Goal: Information Seeking & Learning: Learn about a topic

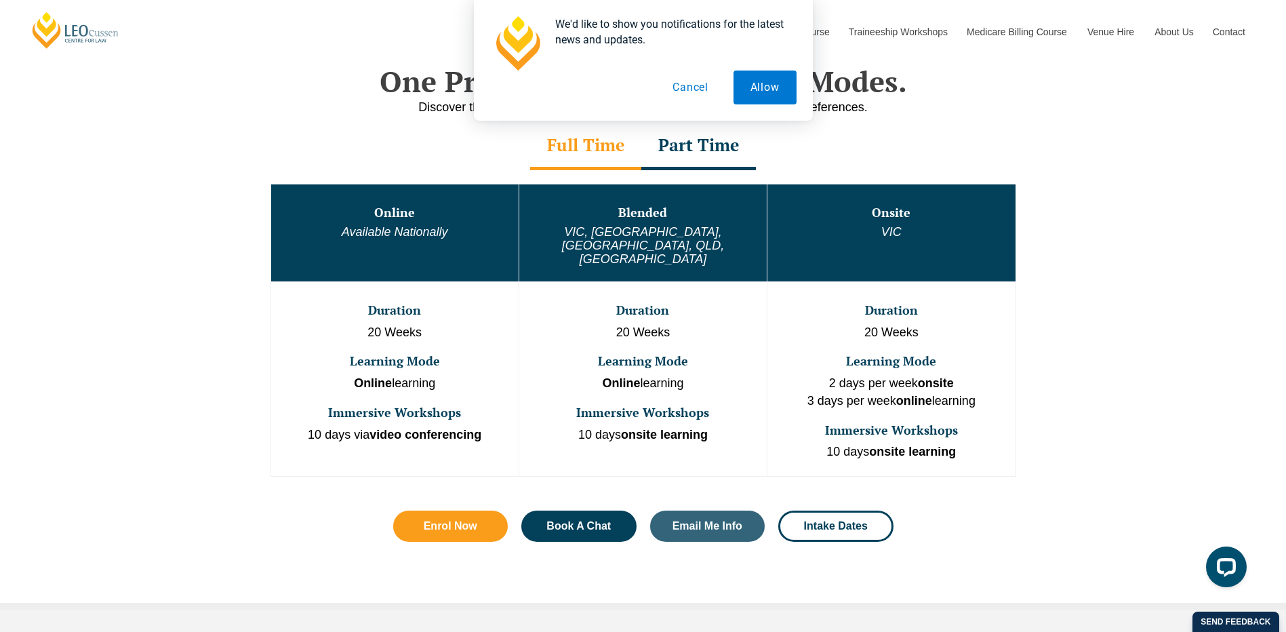
scroll to position [678, 0]
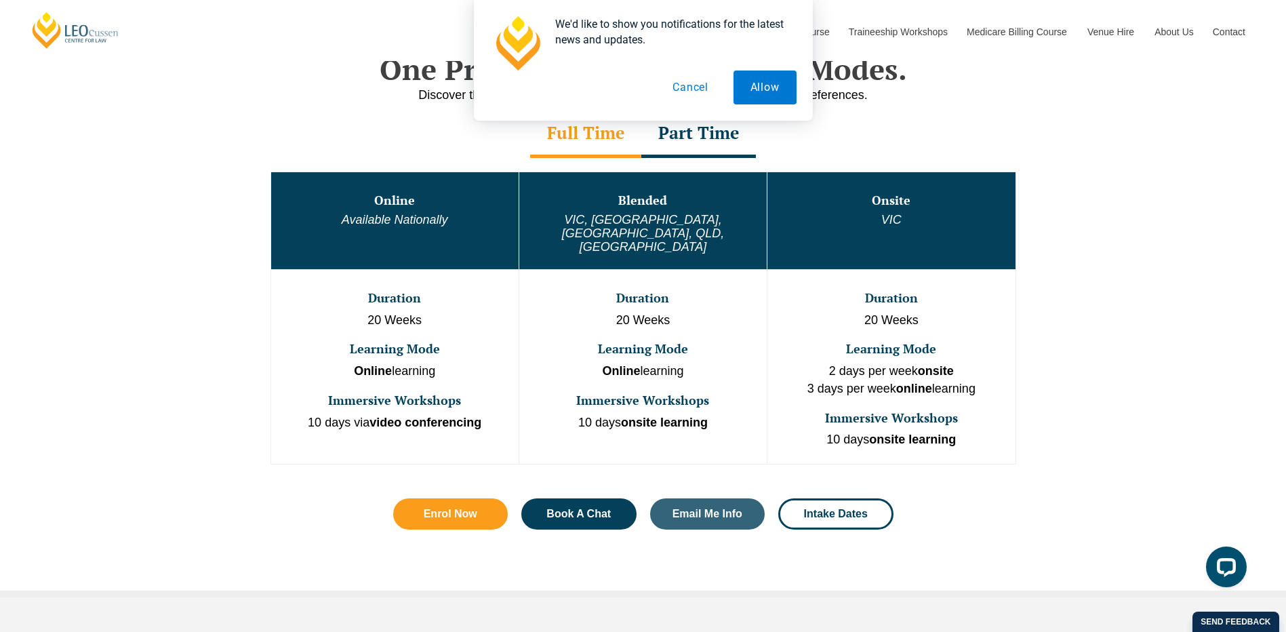
click at [679, 144] on div "Part Time" at bounding box center [699, 134] width 115 height 47
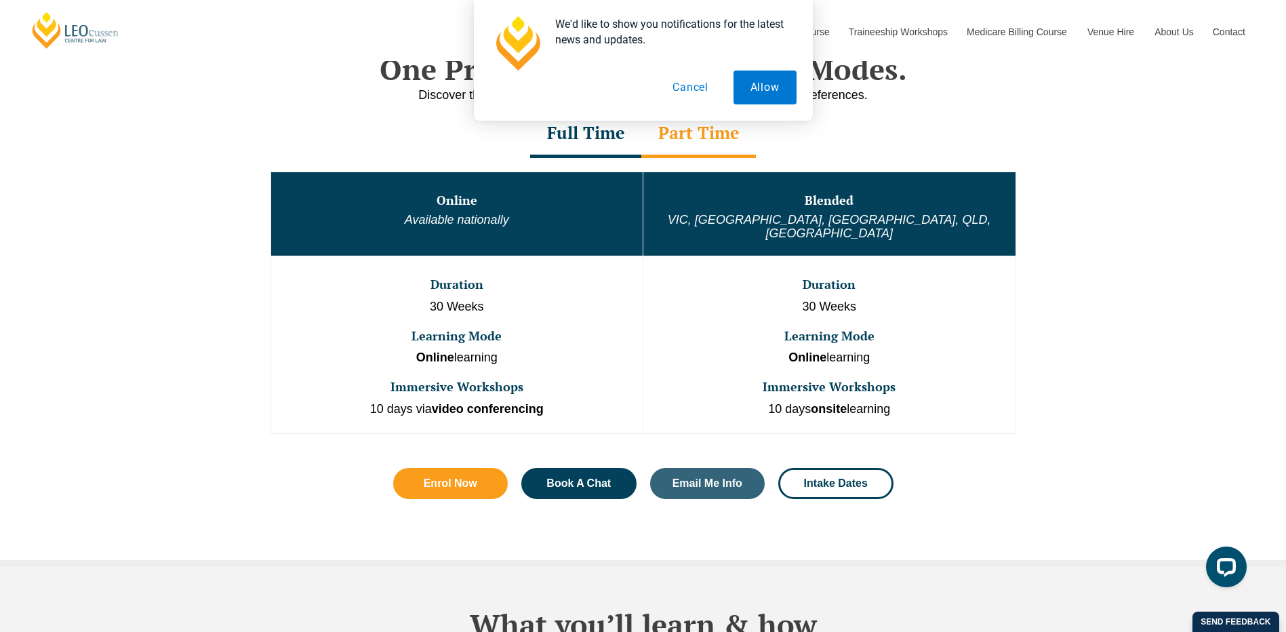
click at [679, 144] on div "Part Time" at bounding box center [699, 134] width 115 height 47
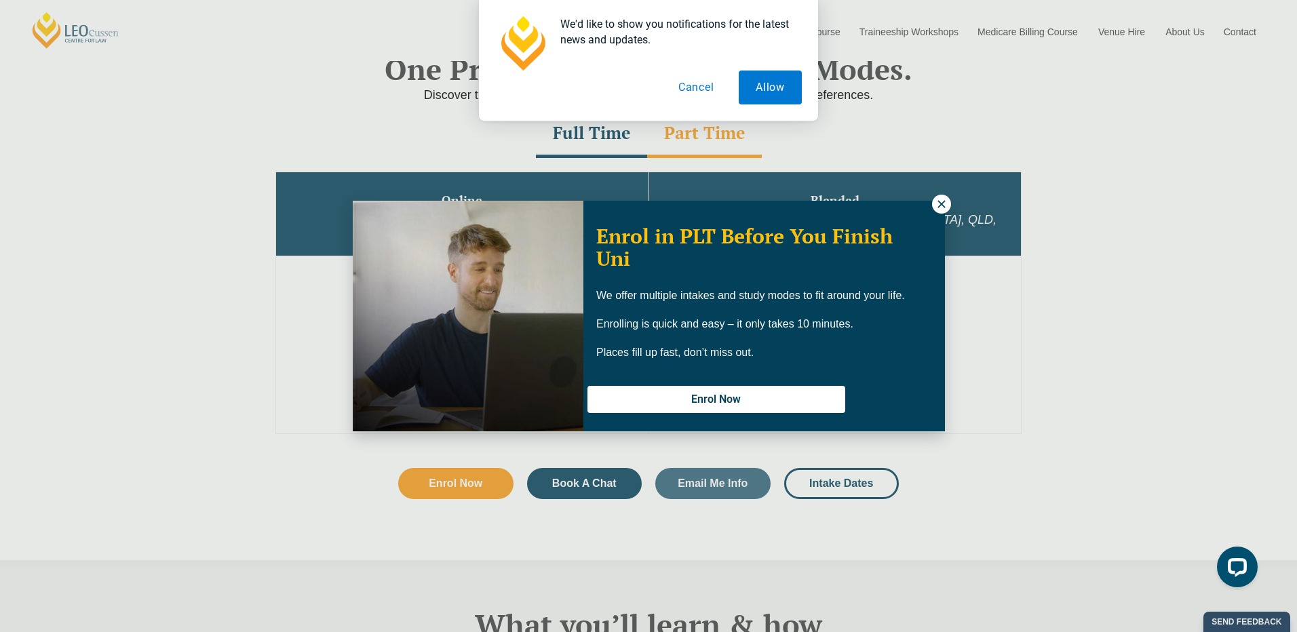
click at [939, 202] on icon at bounding box center [940, 203] width 7 height 7
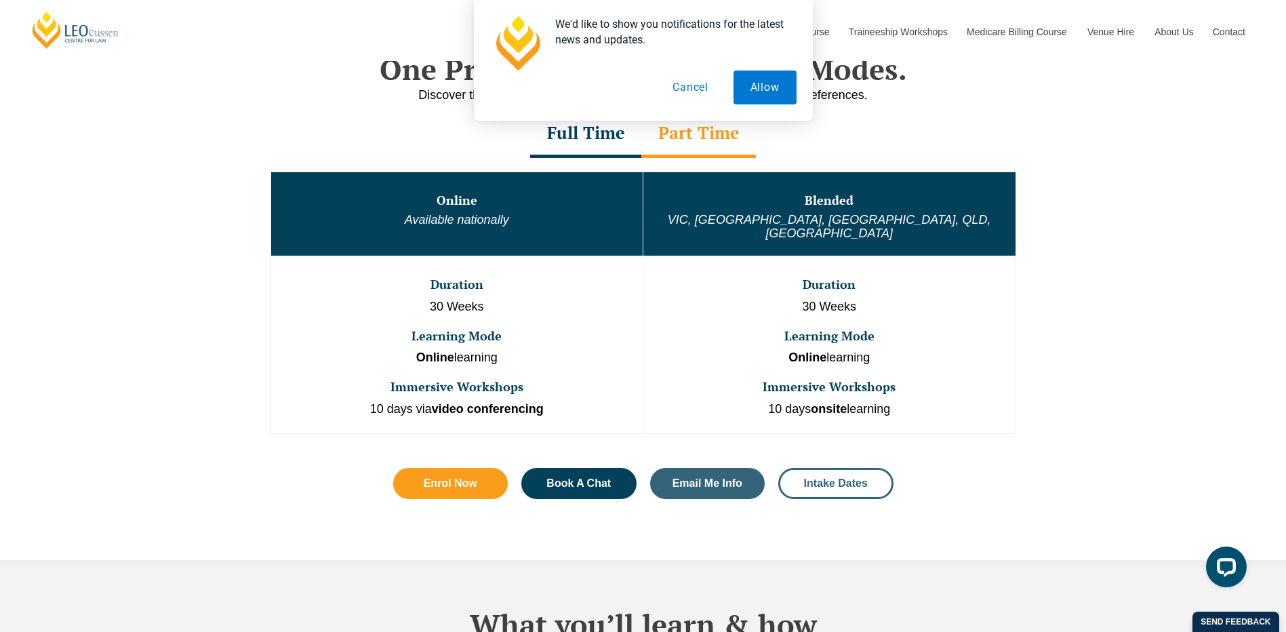
click at [844, 468] on link "Intake Dates" at bounding box center [836, 483] width 115 height 31
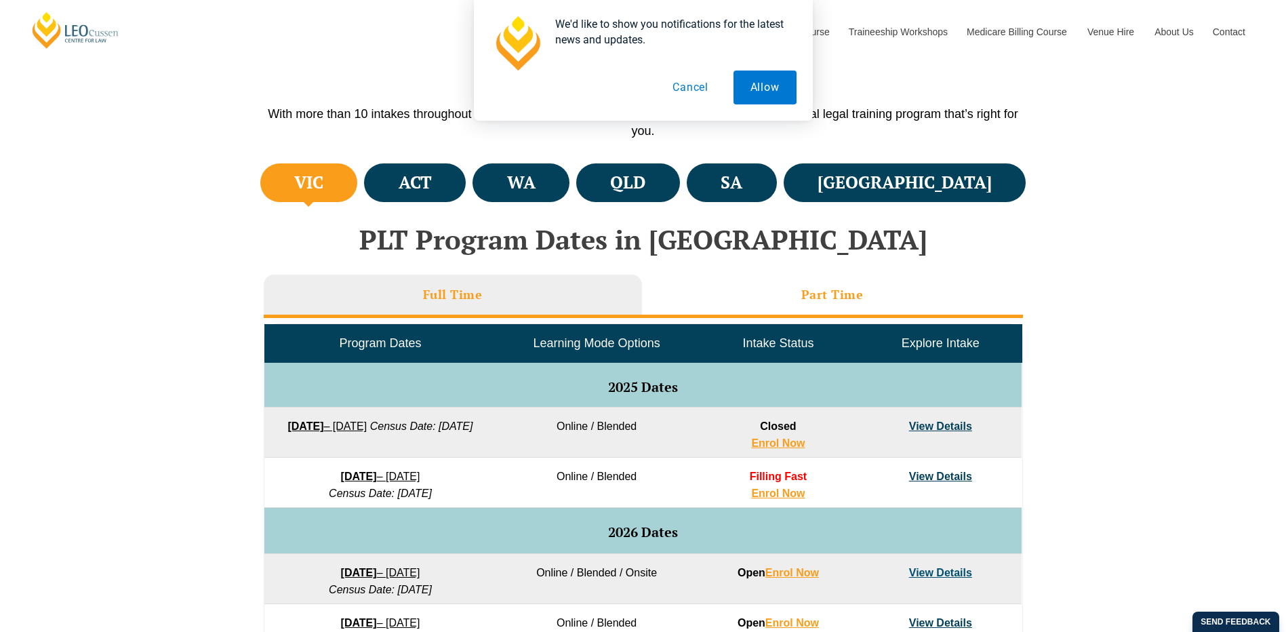
click at [827, 313] on li "Part Time" at bounding box center [832, 296] width 381 height 43
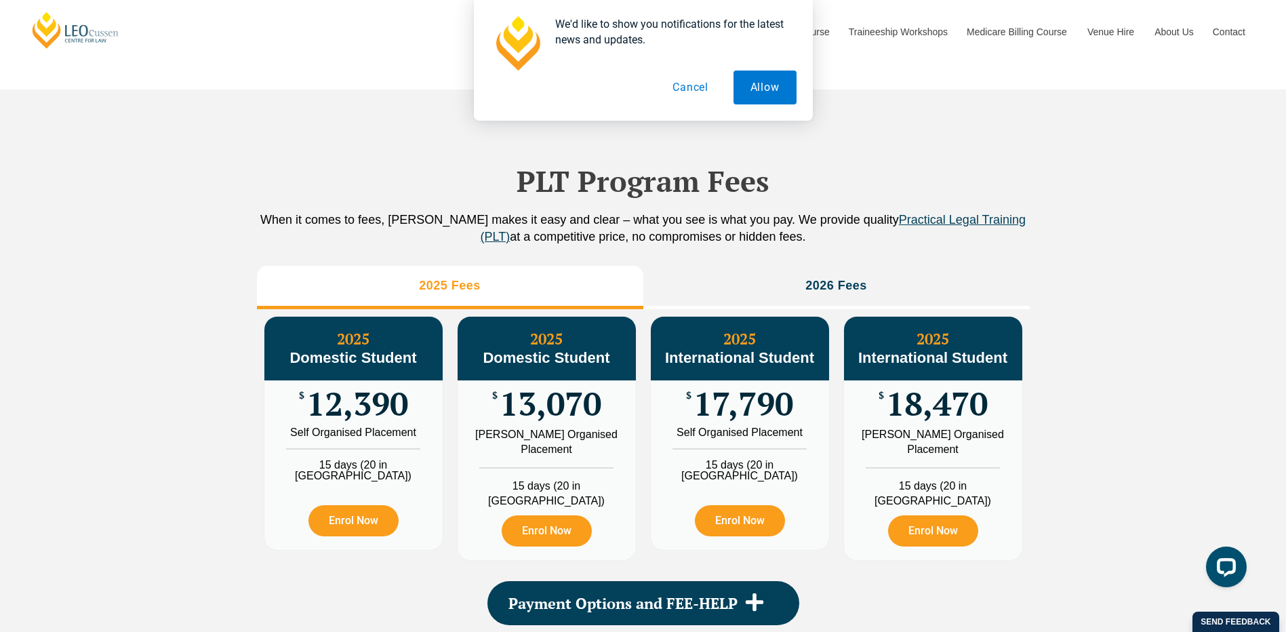
scroll to position [1288, 0]
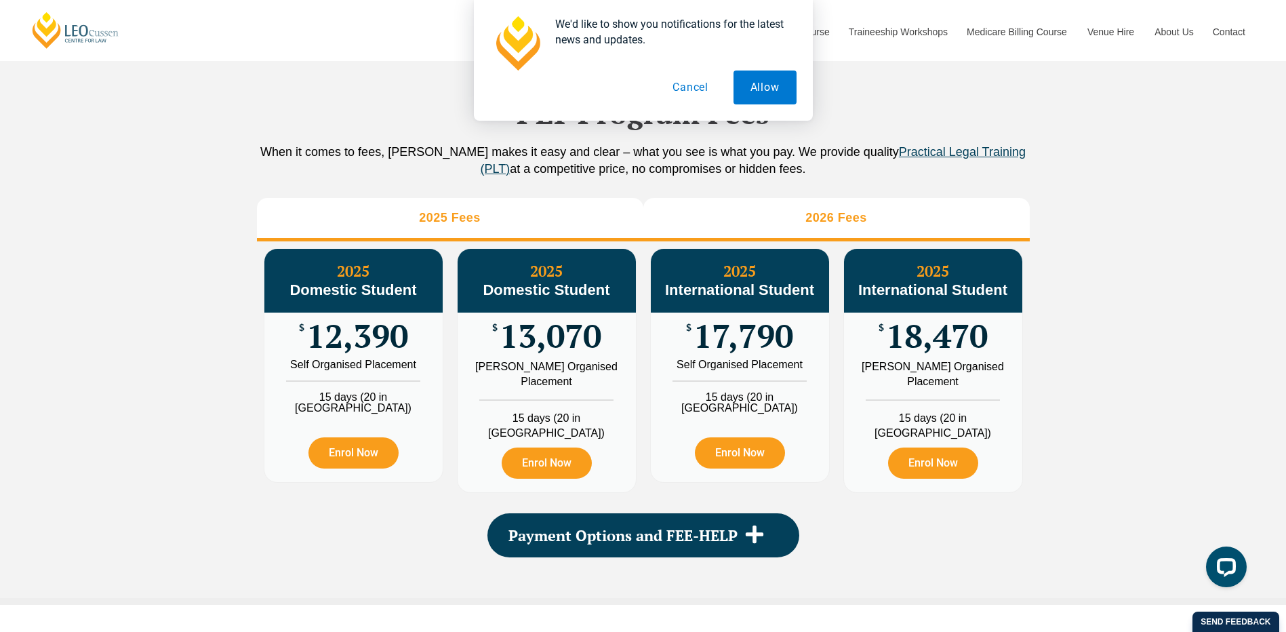
click at [884, 230] on li "2026 Fees" at bounding box center [837, 219] width 387 height 43
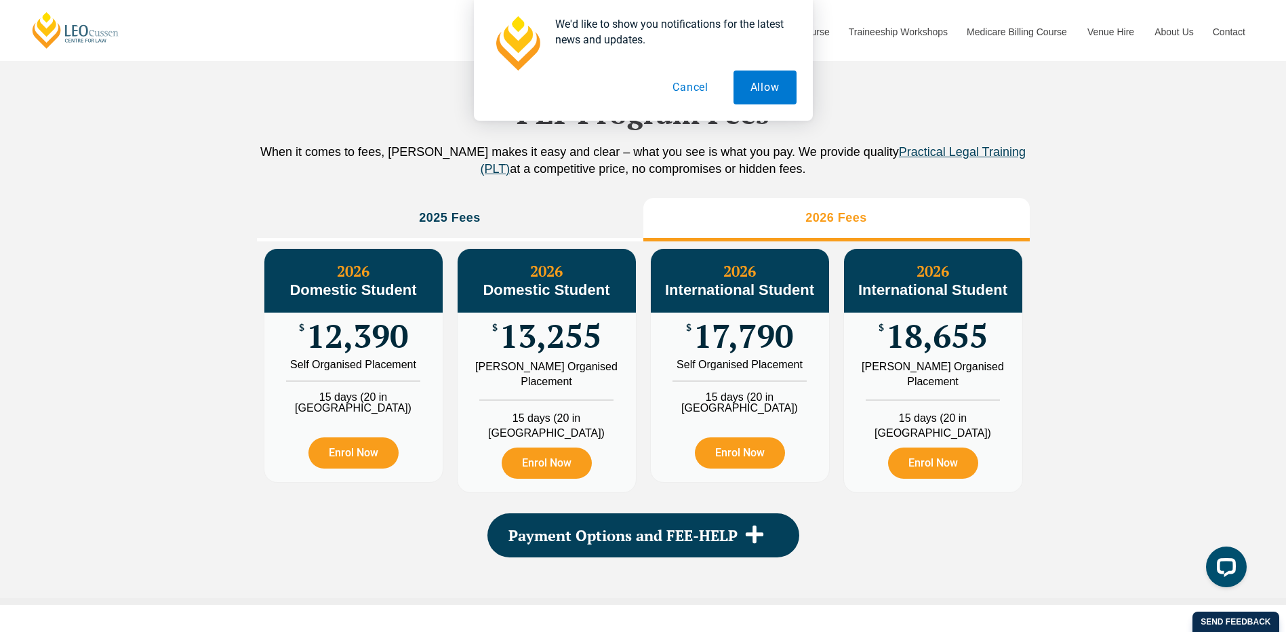
scroll to position [1221, 0]
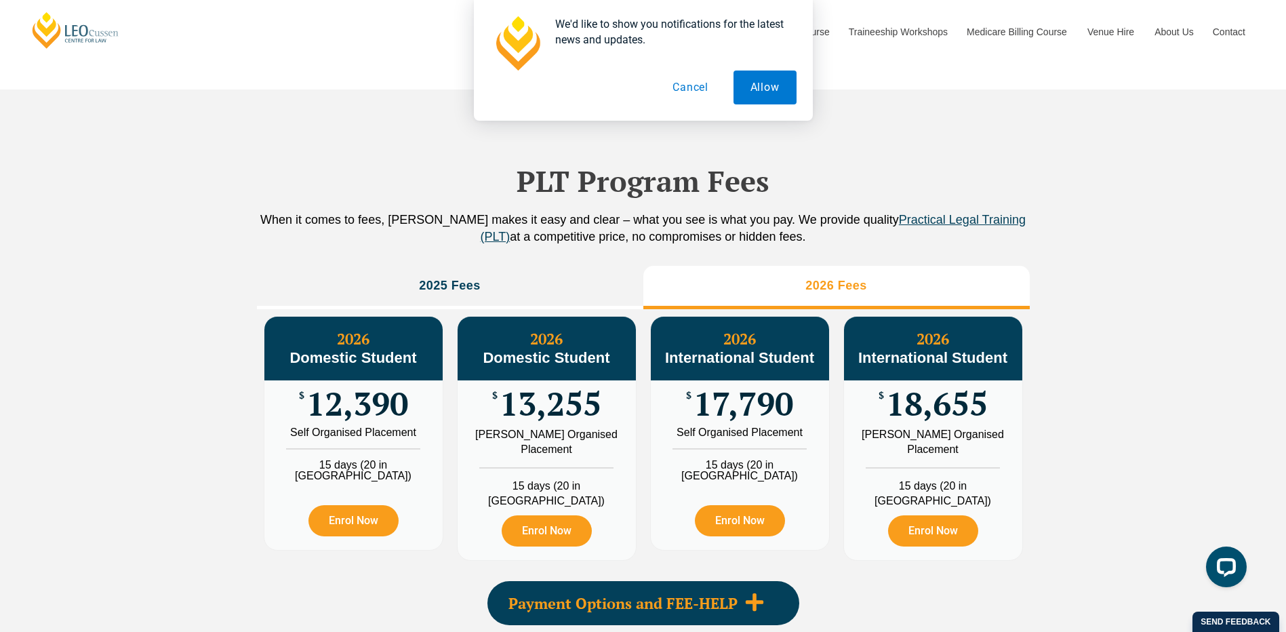
click at [724, 596] on span "Payment Options and FEE-HELP" at bounding box center [623, 603] width 229 height 15
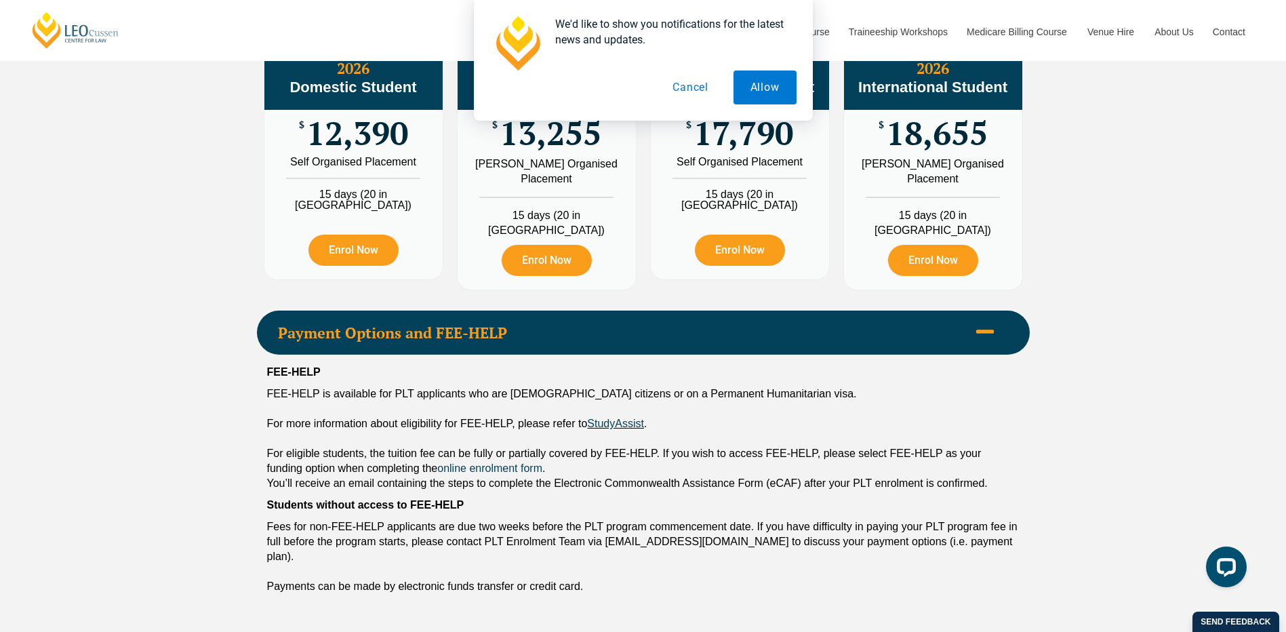
scroll to position [1492, 0]
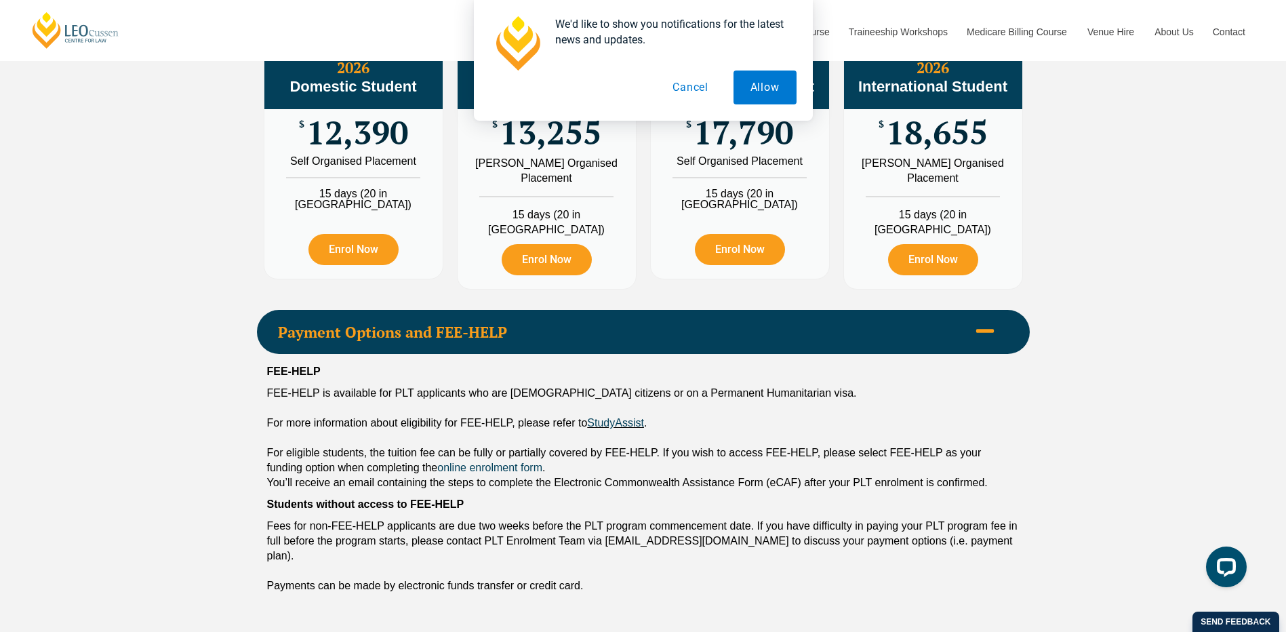
click at [690, 84] on button "Cancel" at bounding box center [691, 88] width 70 height 34
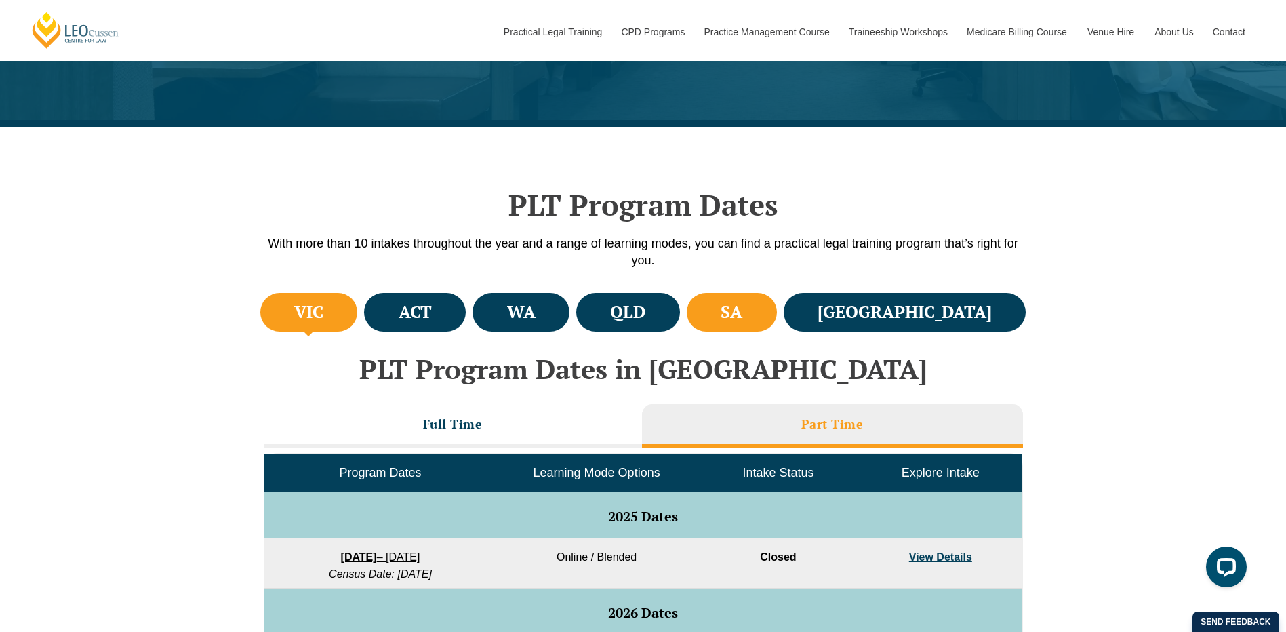
scroll to position [203, 0]
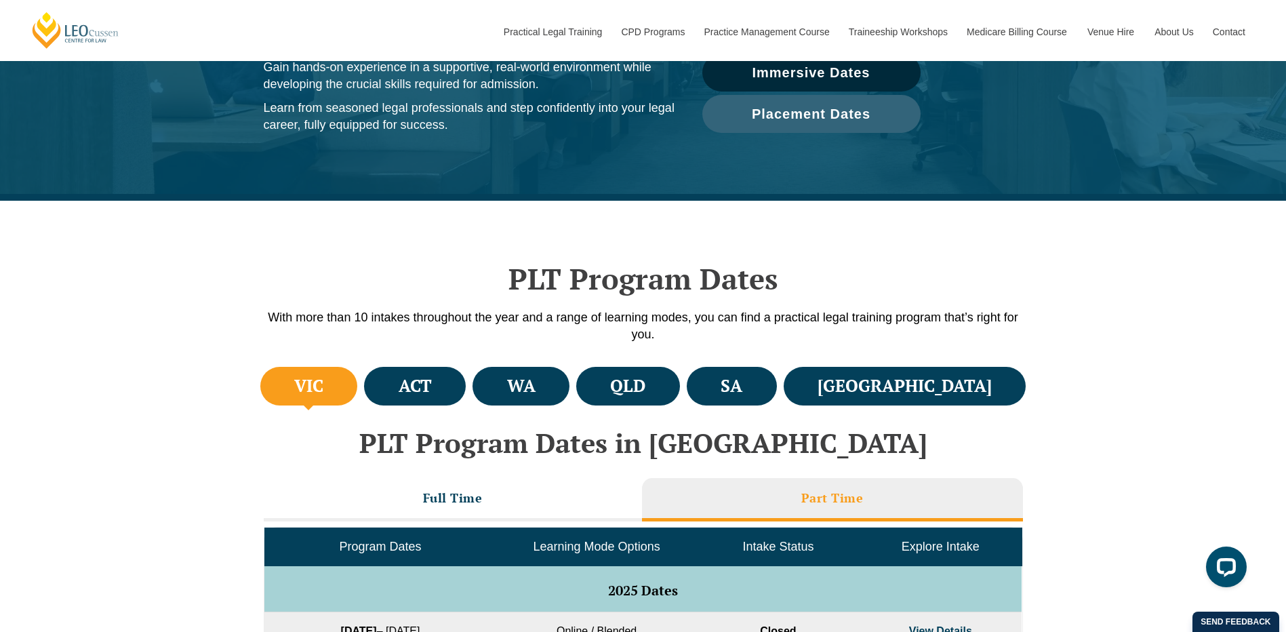
click at [833, 494] on h3 "Part Time" at bounding box center [833, 498] width 62 height 16
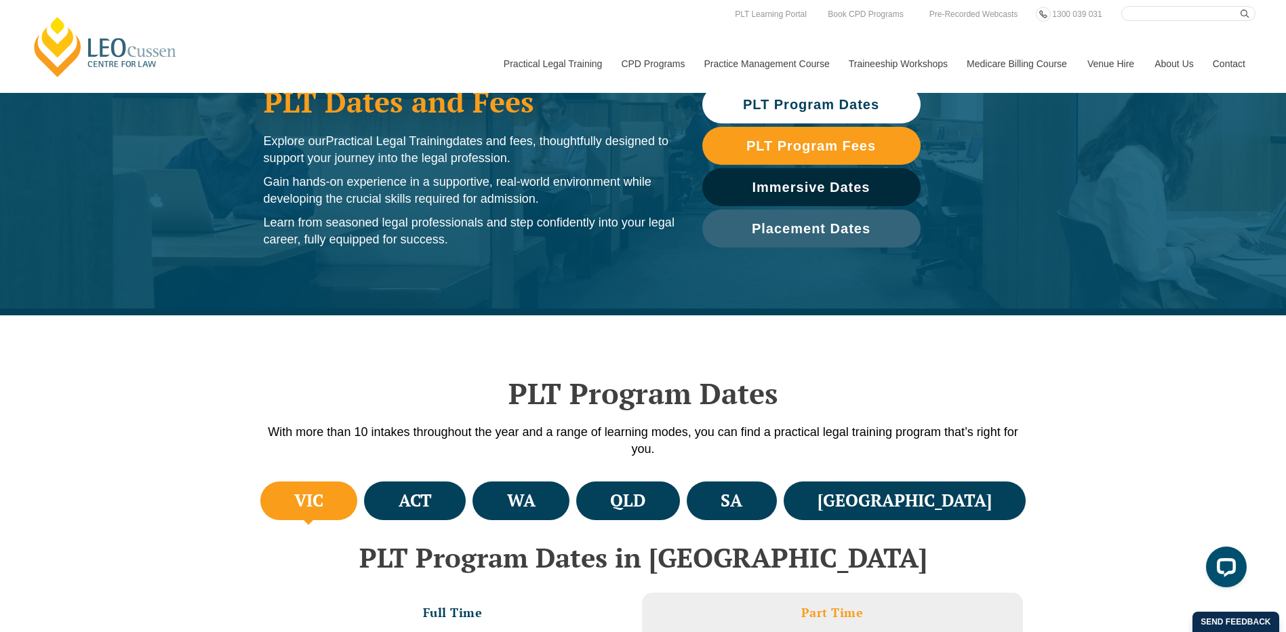
scroll to position [0, 0]
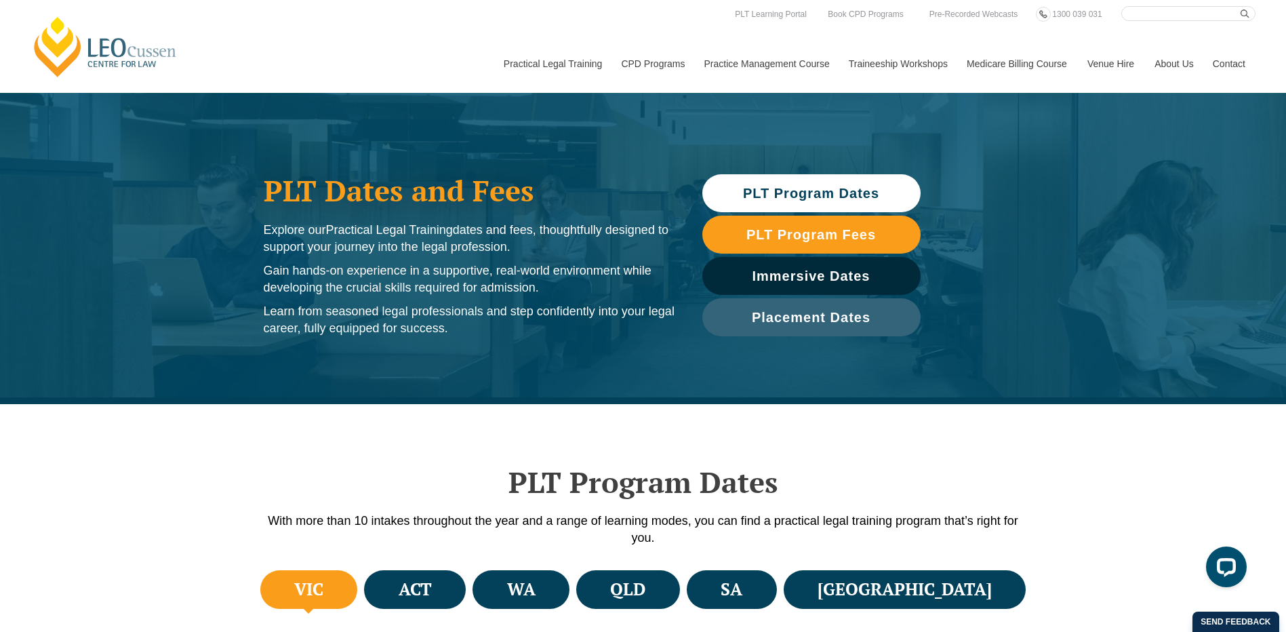
click at [821, 197] on span "PLT Program Dates" at bounding box center [811, 193] width 136 height 14
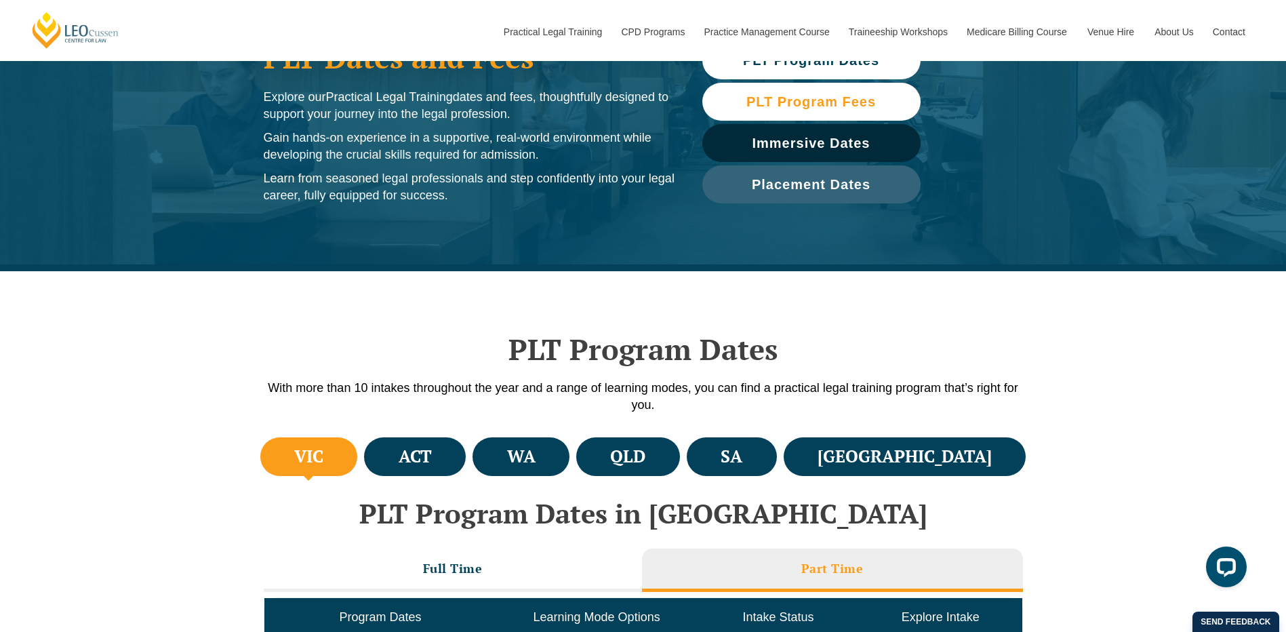
click at [785, 104] on span "PLT Program Fees" at bounding box center [812, 102] width 130 height 14
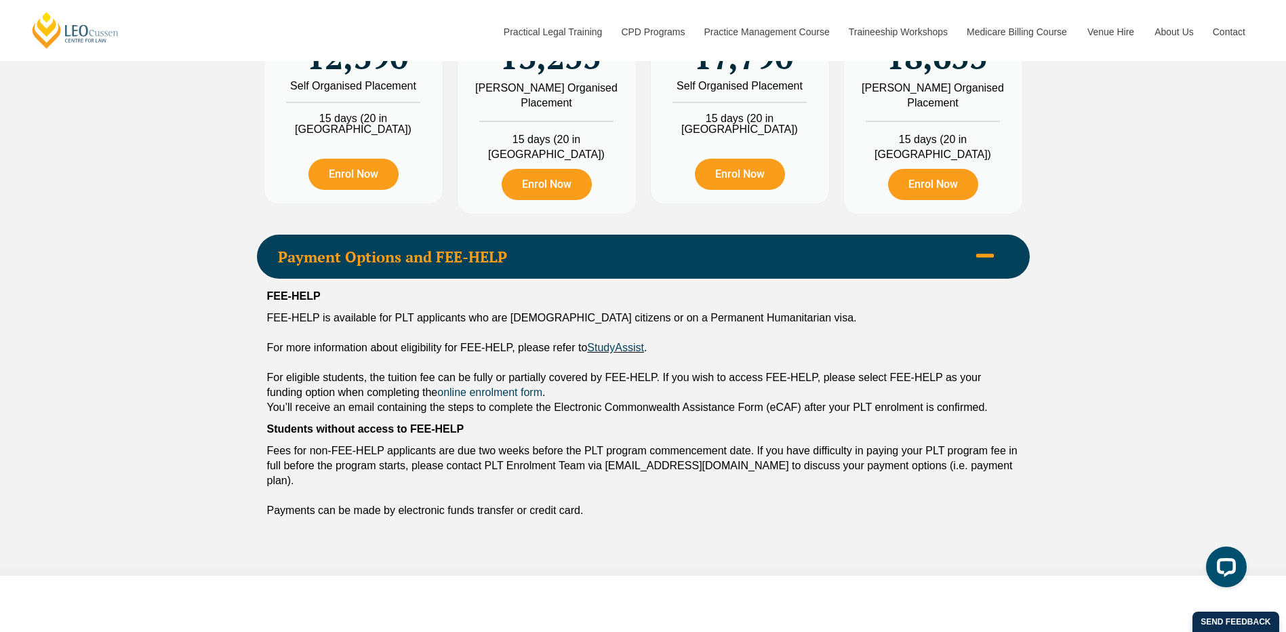
scroll to position [1310, 0]
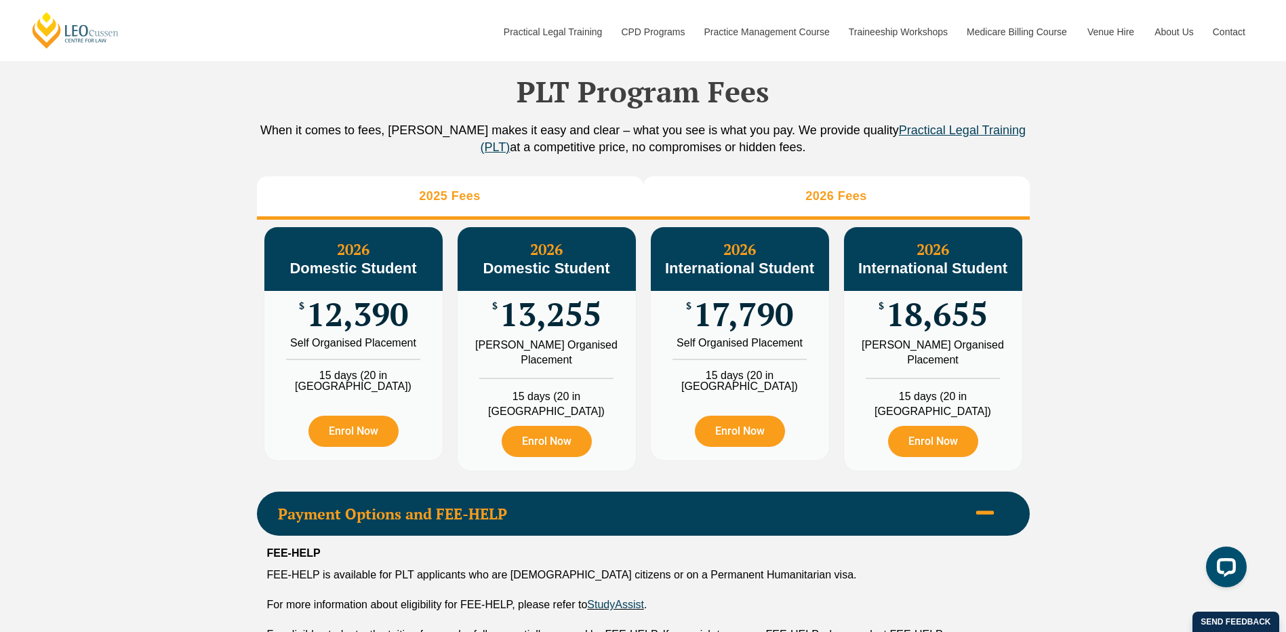
click at [487, 192] on li "2025 Fees" at bounding box center [450, 197] width 387 height 43
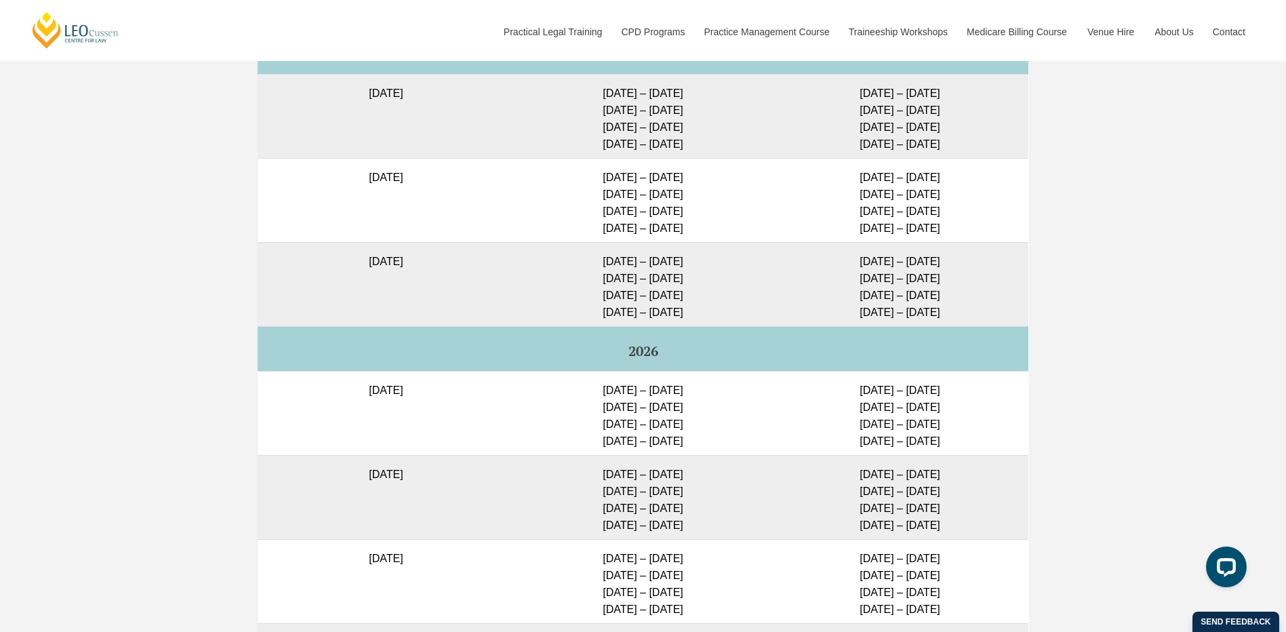
scroll to position [3412, 0]
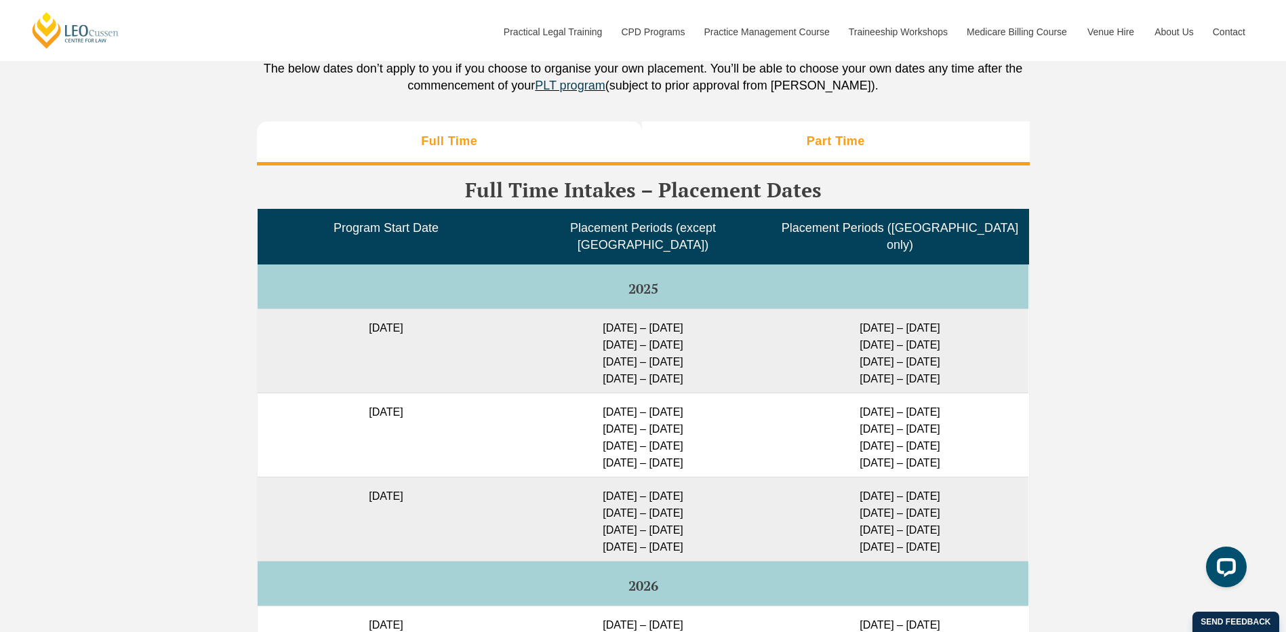
click at [977, 121] on li "Part Time" at bounding box center [836, 142] width 388 height 43
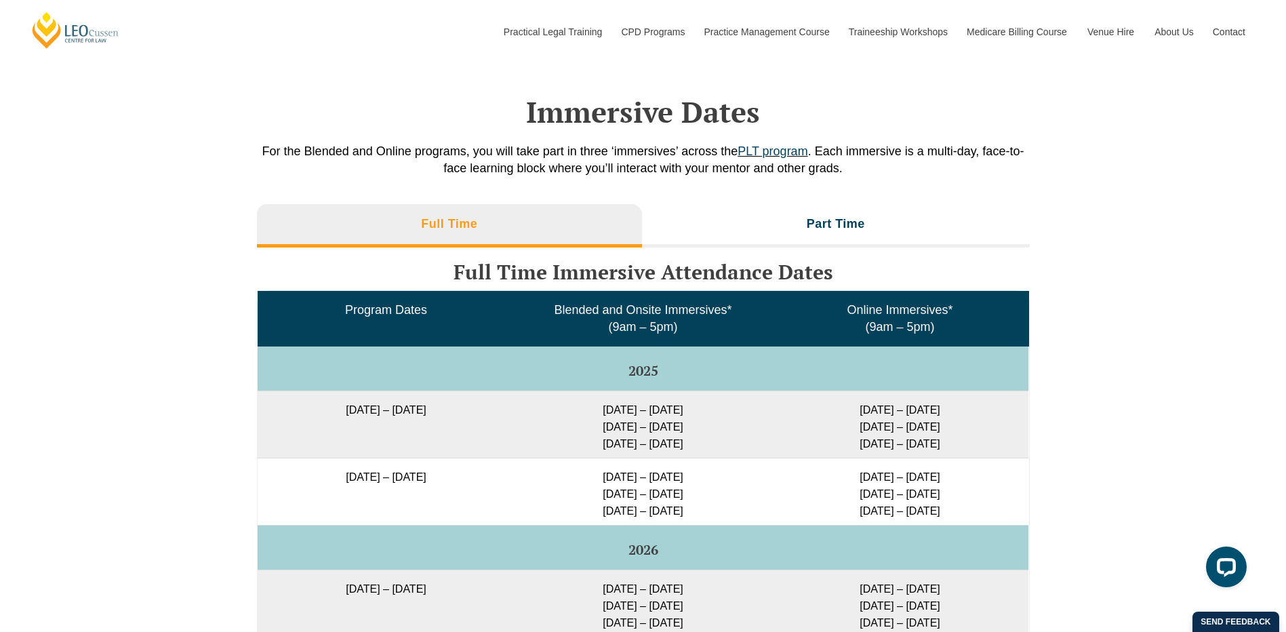
scroll to position [0, 0]
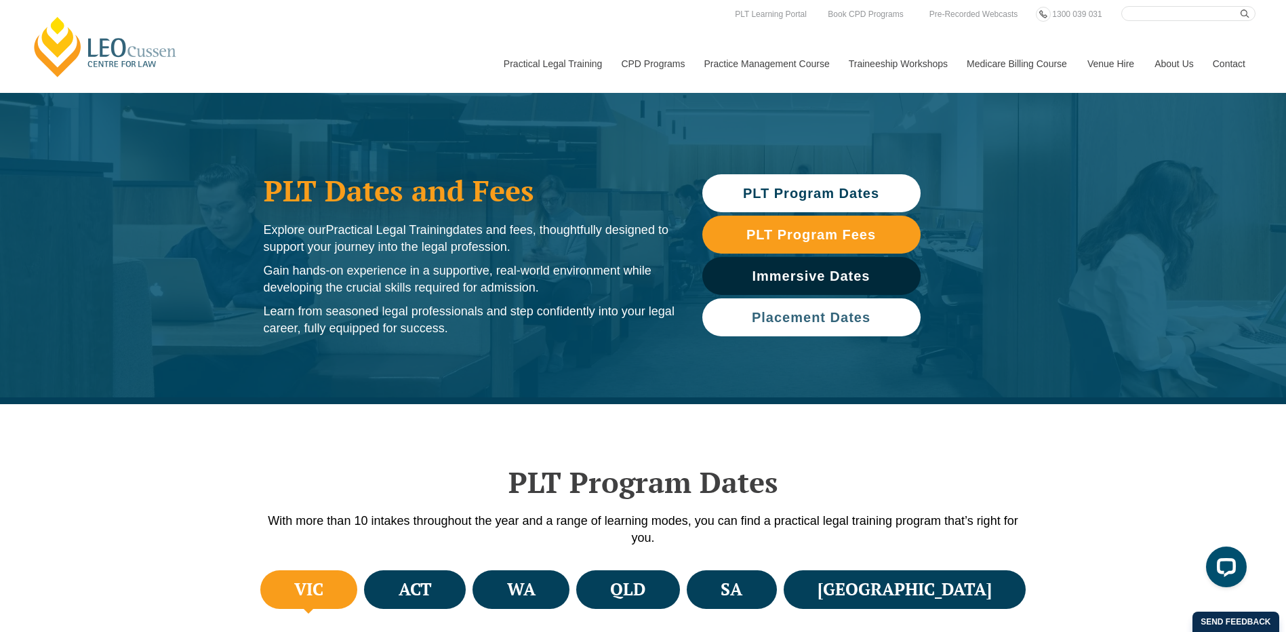
click at [831, 312] on span "Placement Dates" at bounding box center [811, 318] width 119 height 14
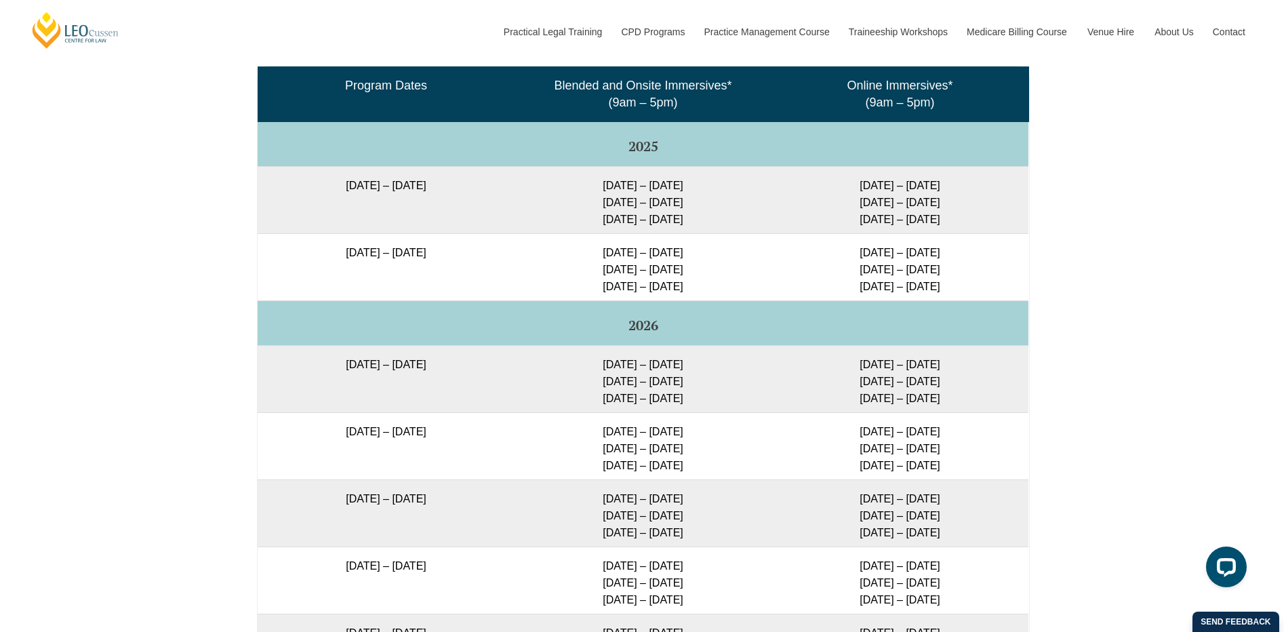
scroll to position [2141, 0]
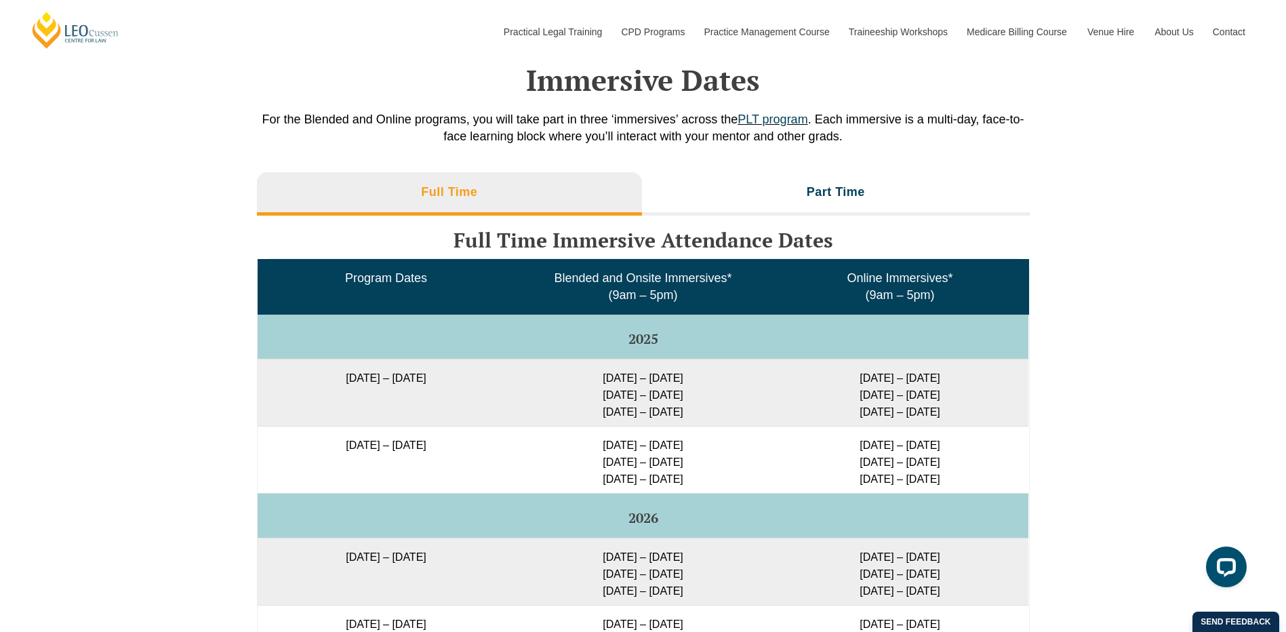
click at [543, 172] on li "Full Time" at bounding box center [450, 193] width 386 height 43
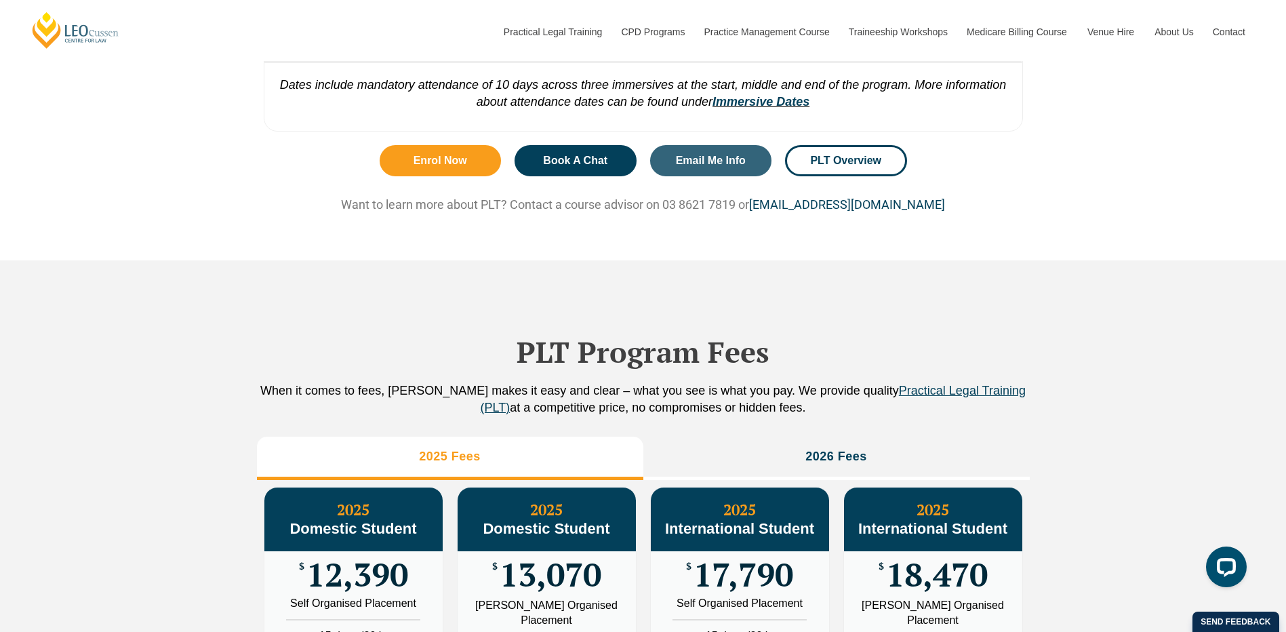
scroll to position [1017, 0]
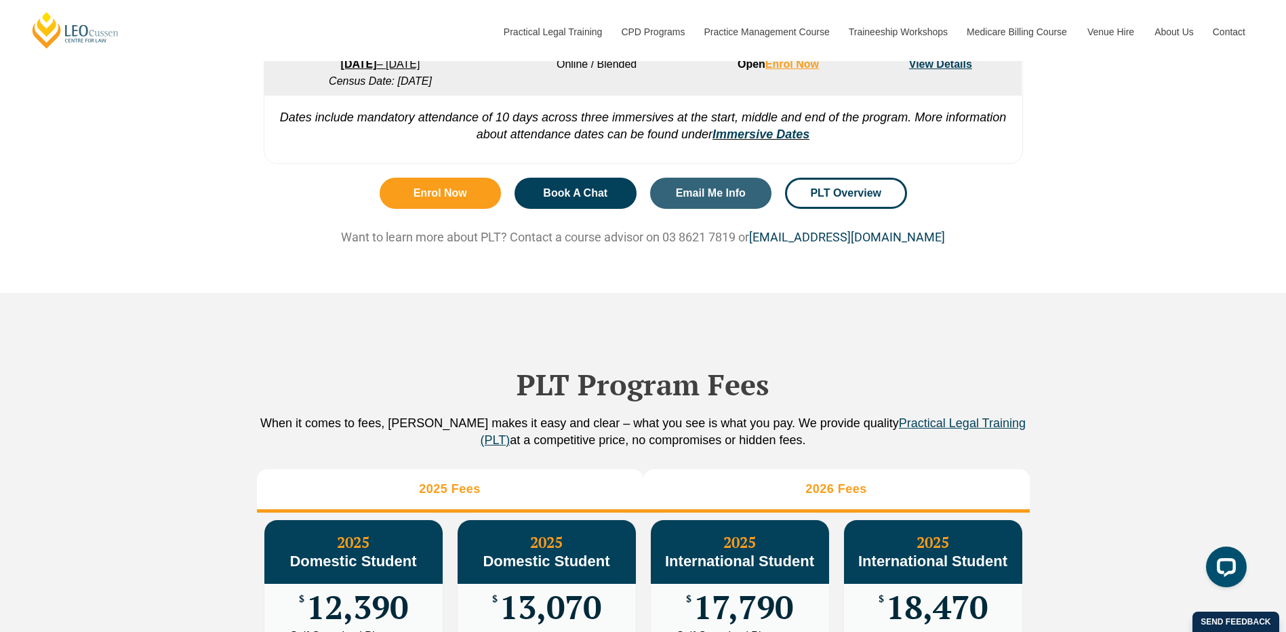
click at [747, 491] on li "2026 Fees" at bounding box center [837, 490] width 387 height 43
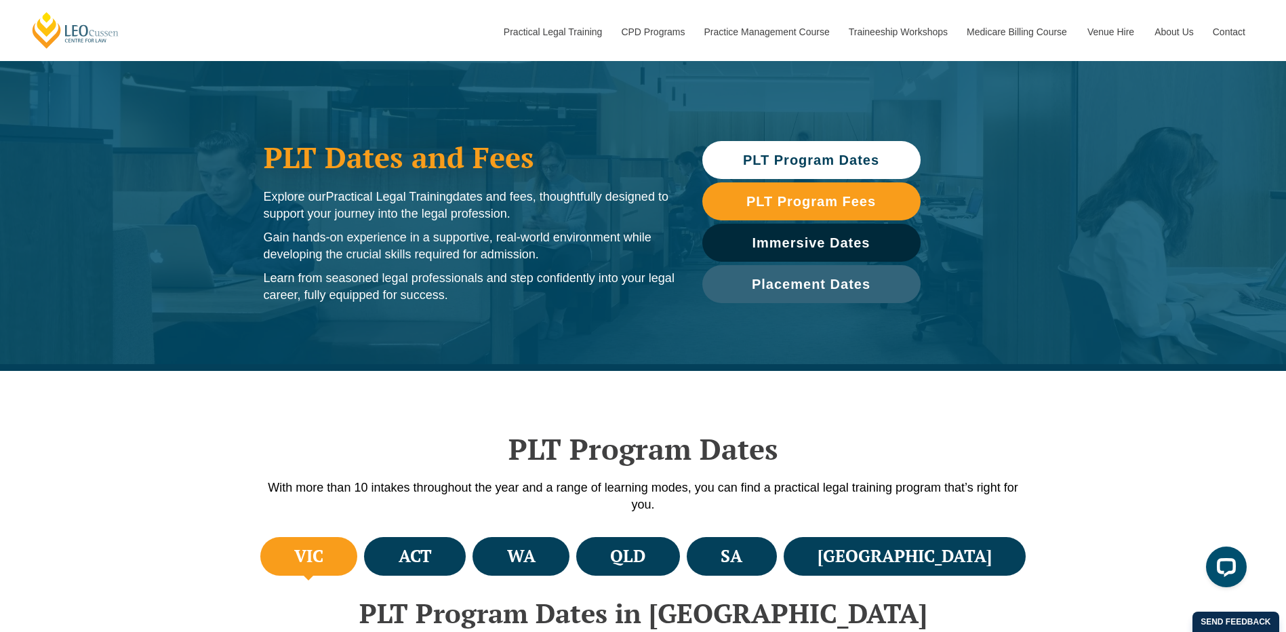
scroll to position [0, 0]
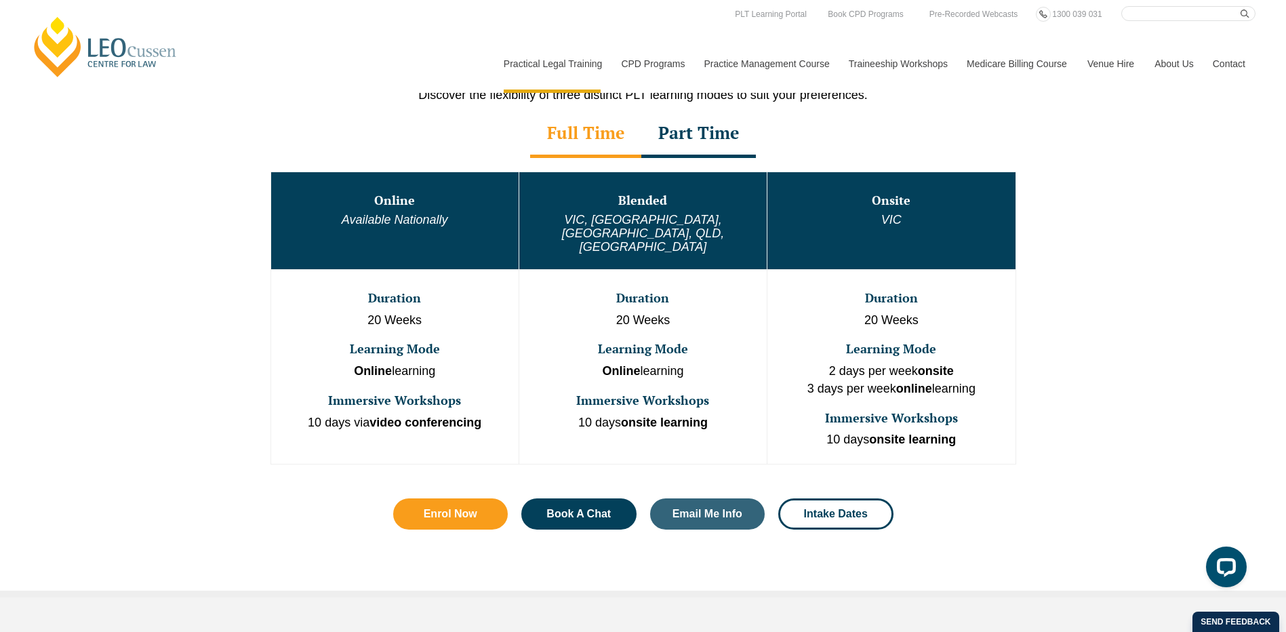
click at [591, 151] on div "Full Time" at bounding box center [585, 134] width 111 height 47
click at [711, 138] on div "Part Time" at bounding box center [699, 134] width 115 height 47
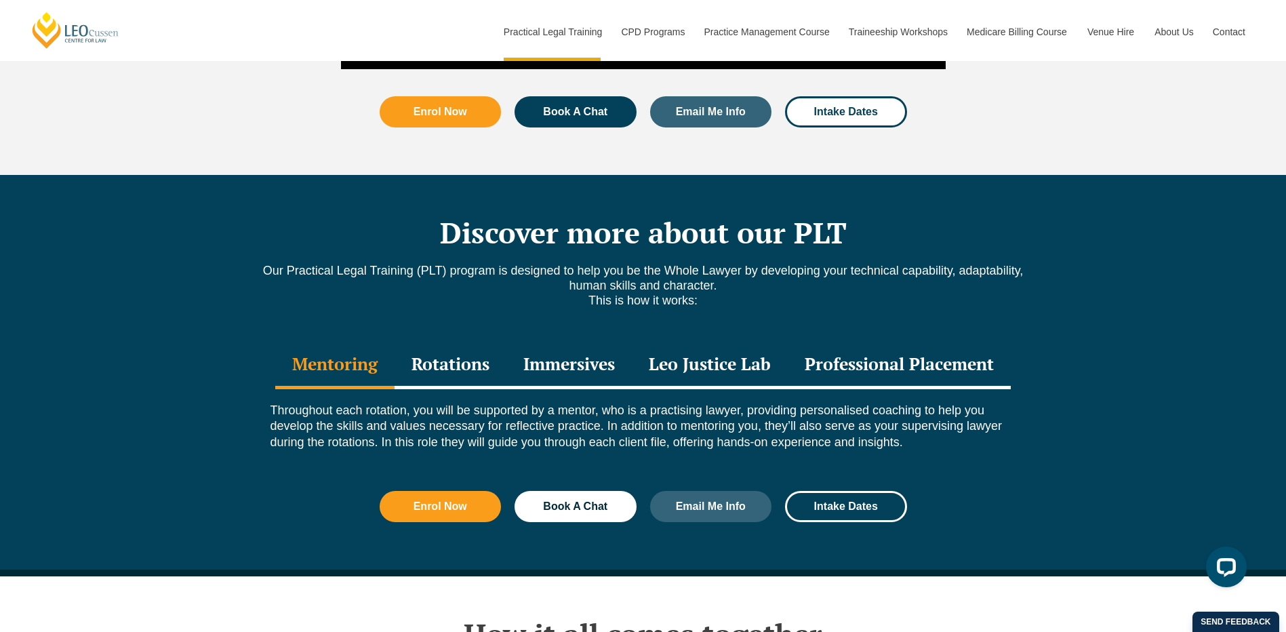
scroll to position [1628, 0]
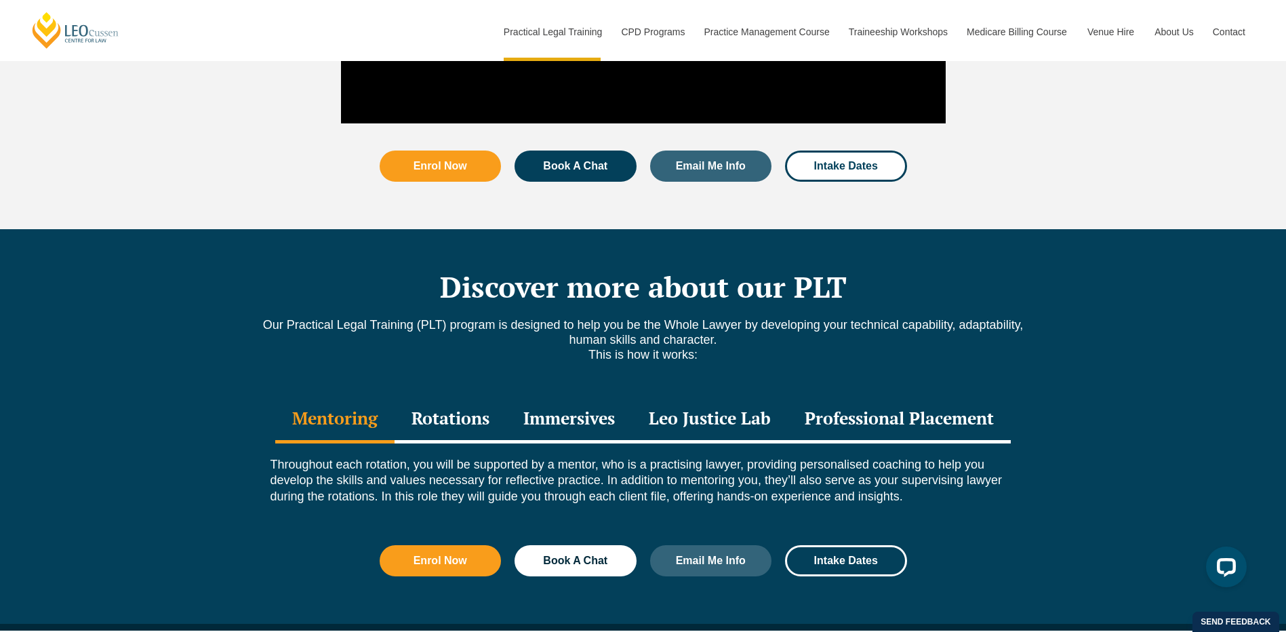
click at [1049, 267] on div "Discover more about our PLT Our Practical Legal Training (PLT) program is desig…" at bounding box center [643, 430] width 1286 height 402
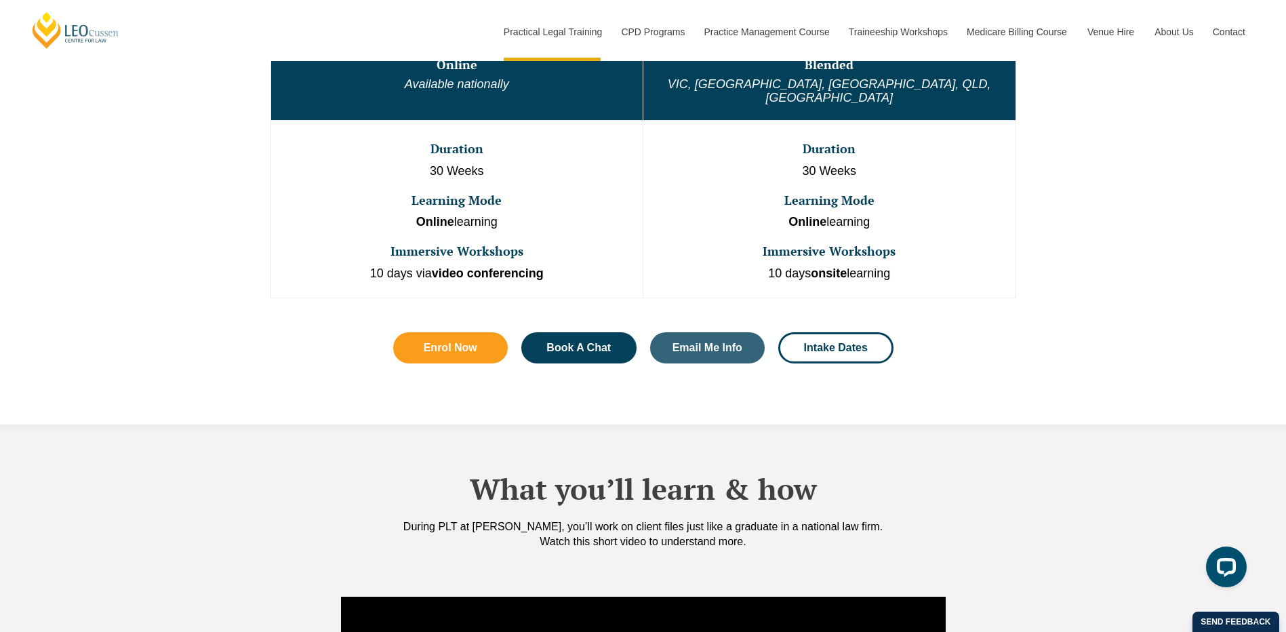
click at [1038, 283] on div "One Program. Three Learning Modes. Discover the flexibility of three distinct P…" at bounding box center [643, 153] width 1286 height 555
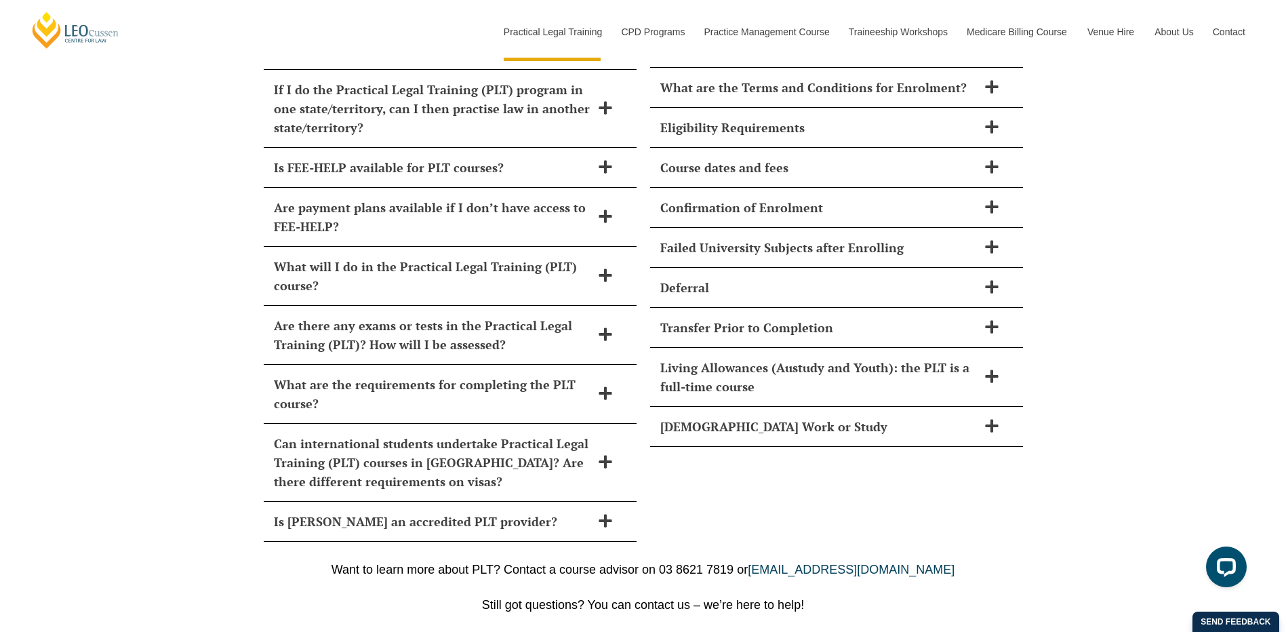
scroll to position [5968, 0]
